Goal: Transaction & Acquisition: Purchase product/service

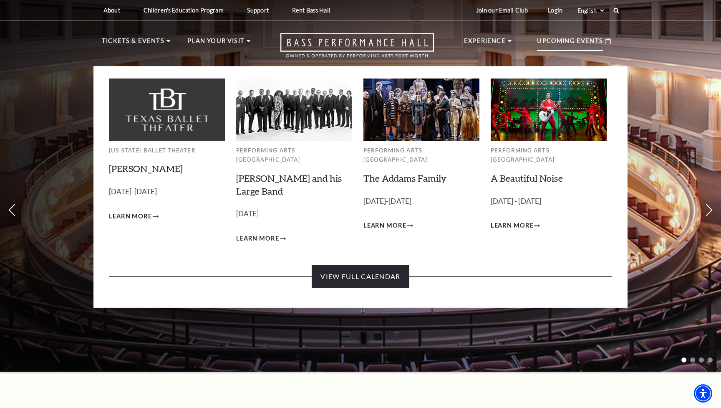
click at [384, 265] on link "View Full Calendar" at bounding box center [360, 276] width 97 height 23
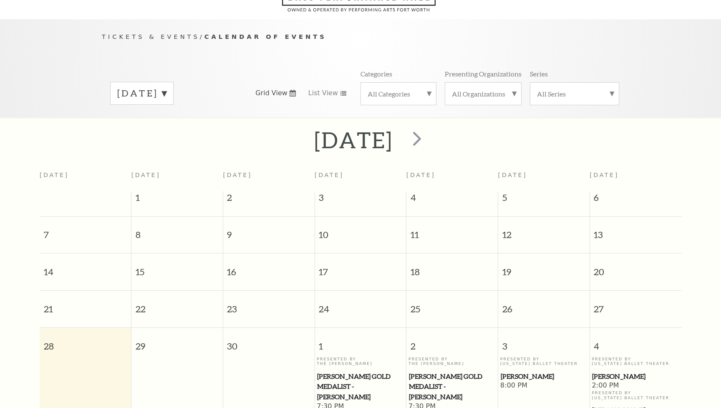
scroll to position [73, 0]
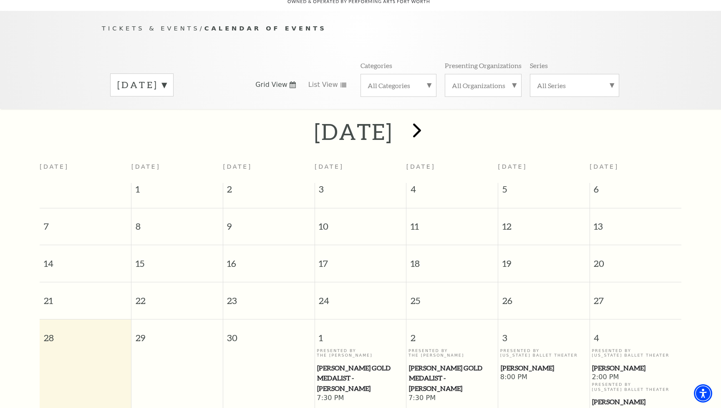
click at [429, 119] on span "next" at bounding box center [417, 130] width 24 height 24
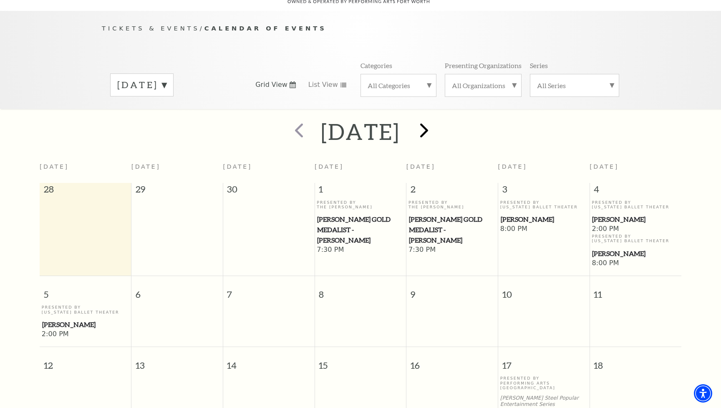
click at [436, 119] on span "next" at bounding box center [424, 130] width 24 height 24
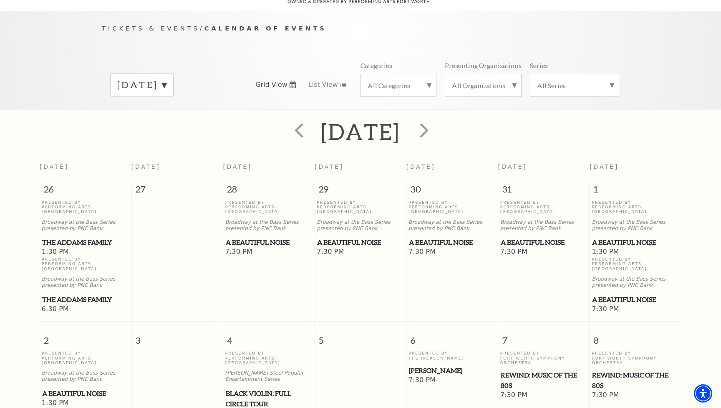
click at [623, 237] on span "A Beautiful Noise" at bounding box center [635, 242] width 87 height 10
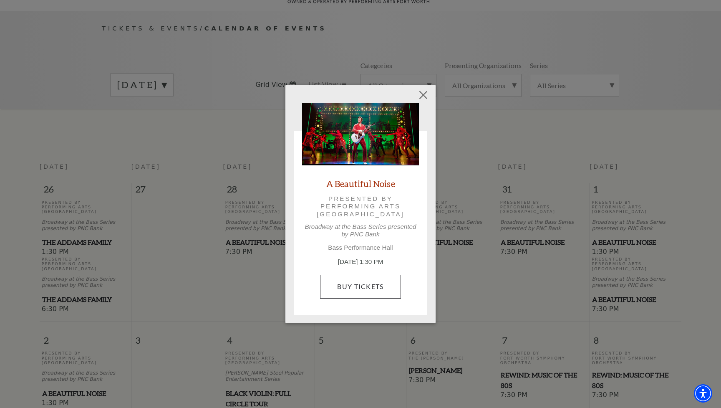
click at [375, 283] on link "Buy Tickets" at bounding box center [360, 286] width 81 height 23
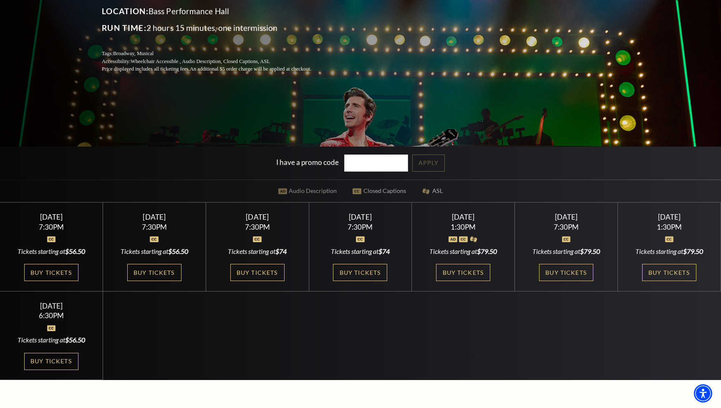
scroll to position [193, 0]
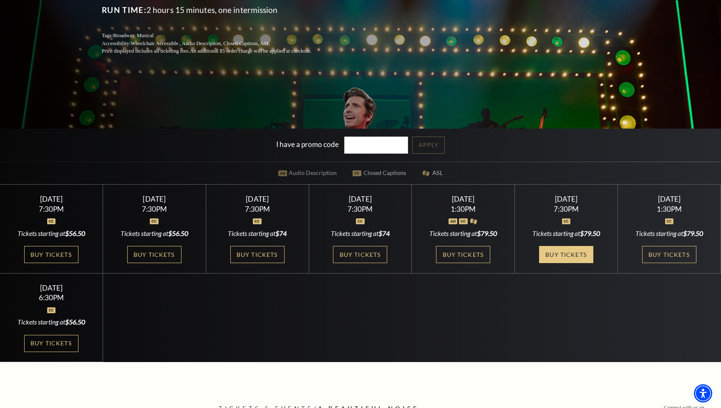
click at [577, 253] on link "Buy Tickets" at bounding box center [566, 254] width 54 height 17
click at [469, 254] on link "Buy Tickets" at bounding box center [463, 254] width 54 height 17
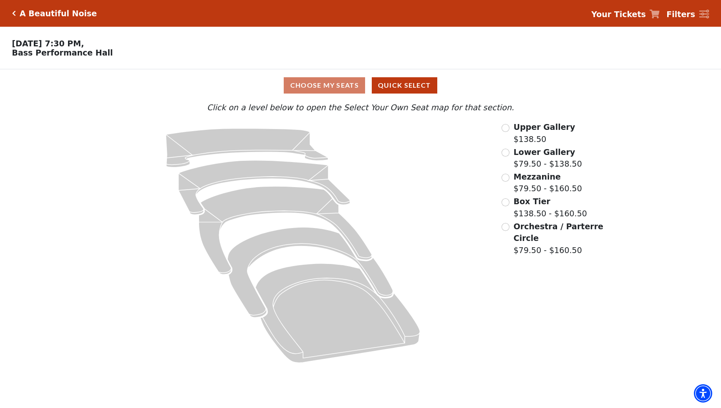
click at [509, 225] on input "Orchestra / Parterre Circle$79.50 - $160.50\a" at bounding box center [506, 227] width 8 height 8
click at [504, 223] on input "Orchestra / Parterre Circle$79.50 - $160.50\a" at bounding box center [506, 227] width 8 height 8
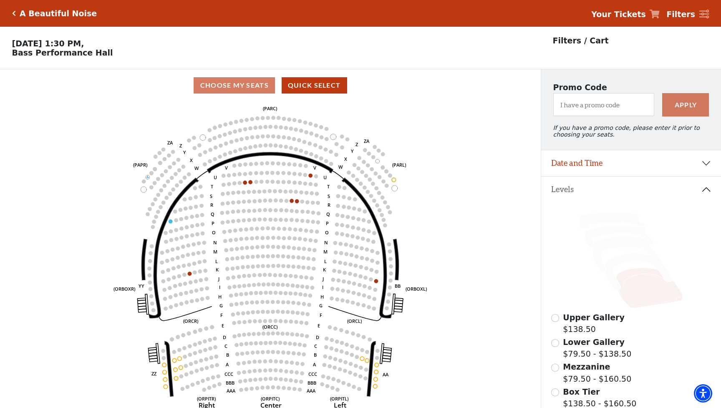
scroll to position [39, 0]
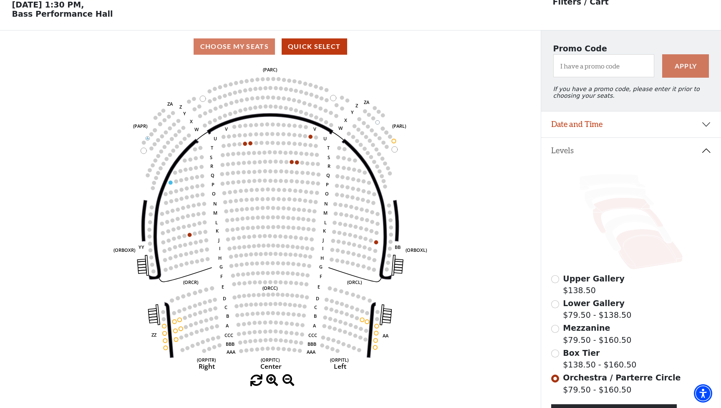
click at [616, 202] on icon at bounding box center [628, 216] width 71 height 36
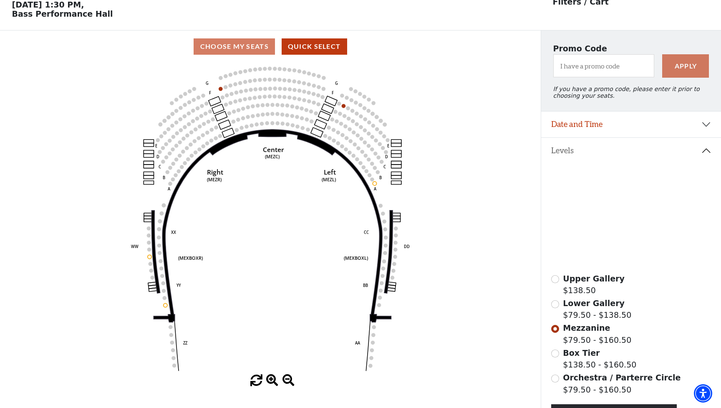
click at [615, 190] on icon at bounding box center [620, 198] width 70 height 22
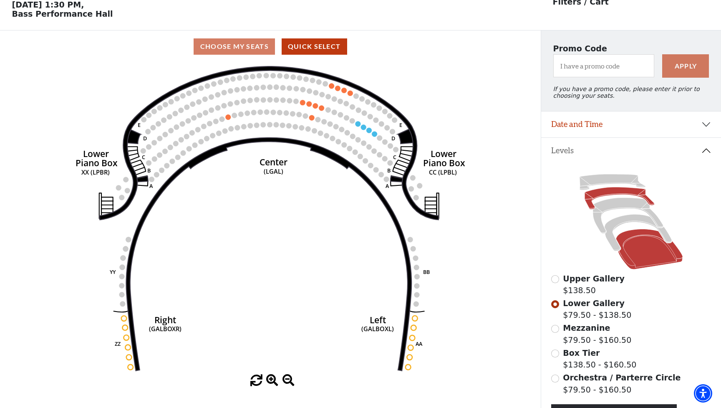
click at [639, 246] on icon at bounding box center [649, 249] width 67 height 40
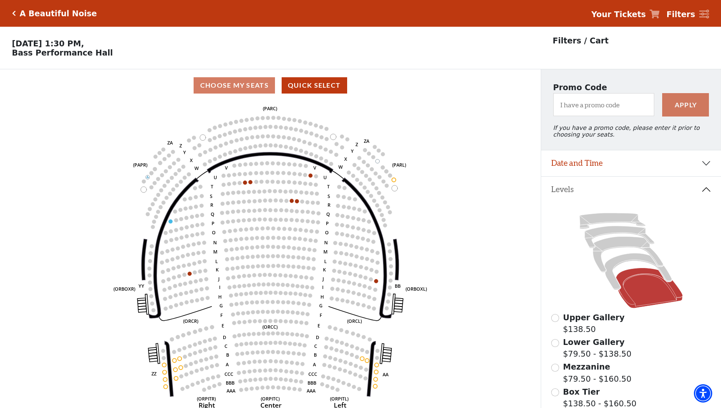
scroll to position [0, 0]
